Goal: Transaction & Acquisition: Purchase product/service

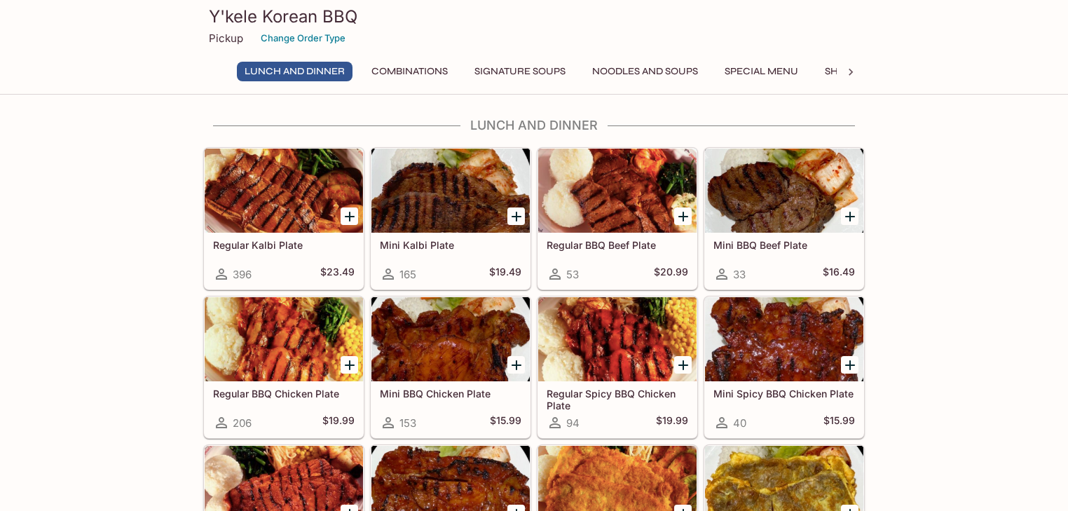
click at [415, 76] on button "Combinations" at bounding box center [410, 72] width 92 height 20
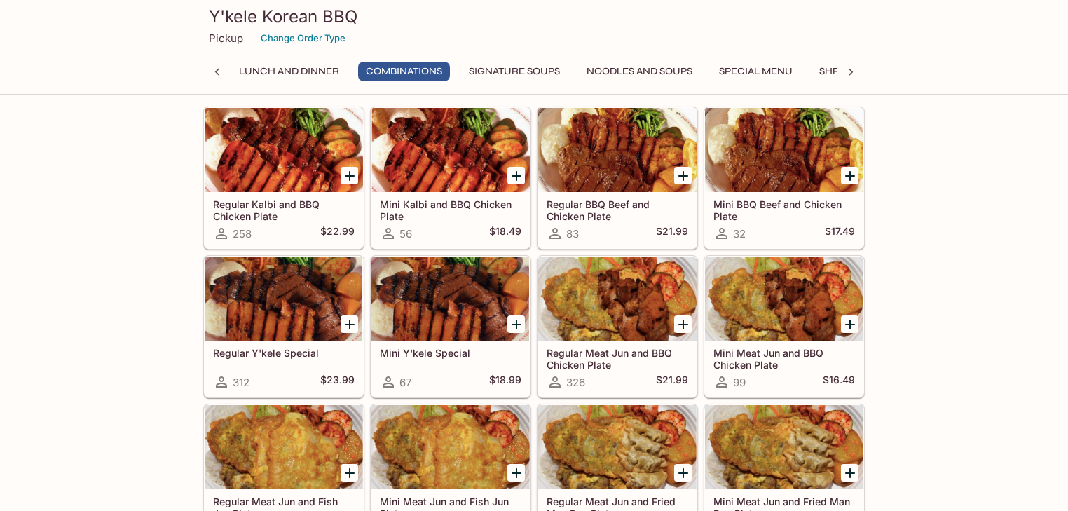
scroll to position [791, 0]
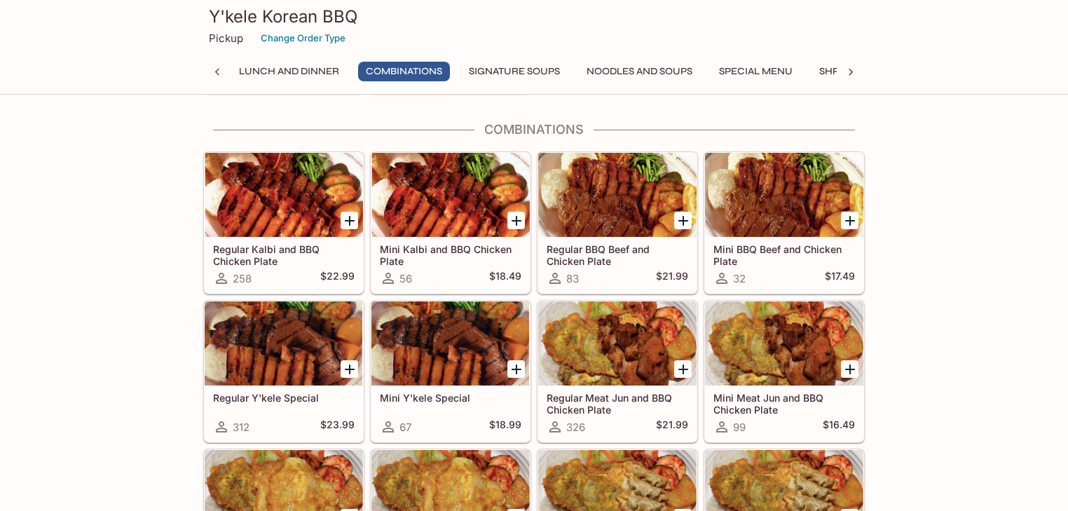
click at [322, 334] on div at bounding box center [284, 343] width 158 height 84
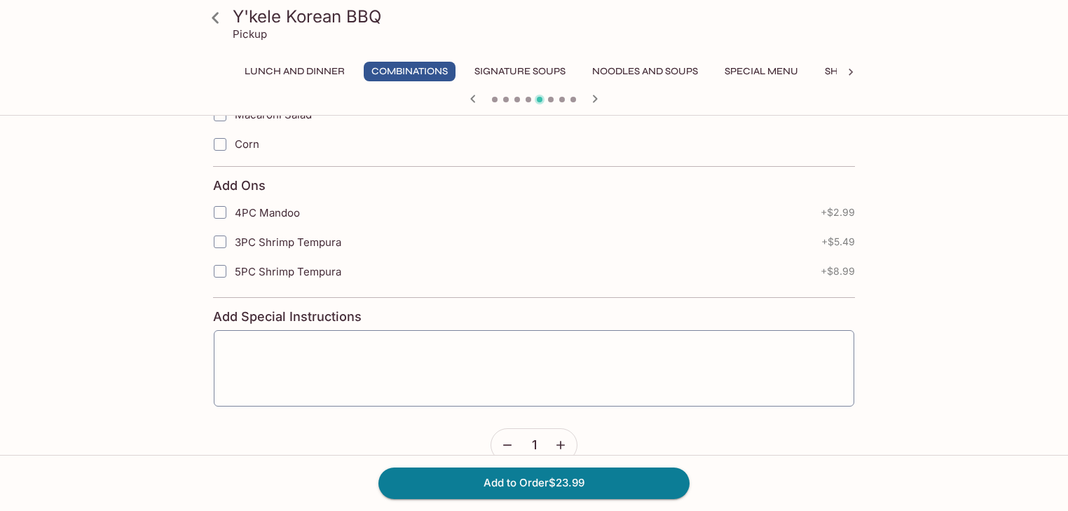
scroll to position [2212, 0]
